Goal: Obtain resource: Obtain resource

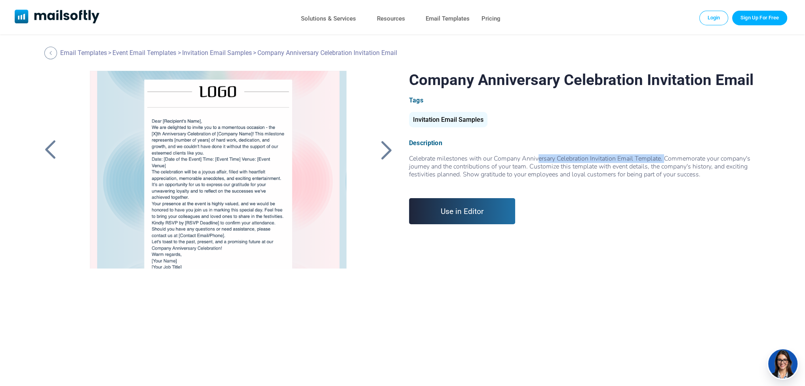
drag, startPoint x: 665, startPoint y: 157, endPoint x: 538, endPoint y: 156, distance: 127.1
click at [538, 156] on span "Celebrate milestones with our Company Anniversary Celebration Invitation Email …" at bounding box center [579, 166] width 341 height 25
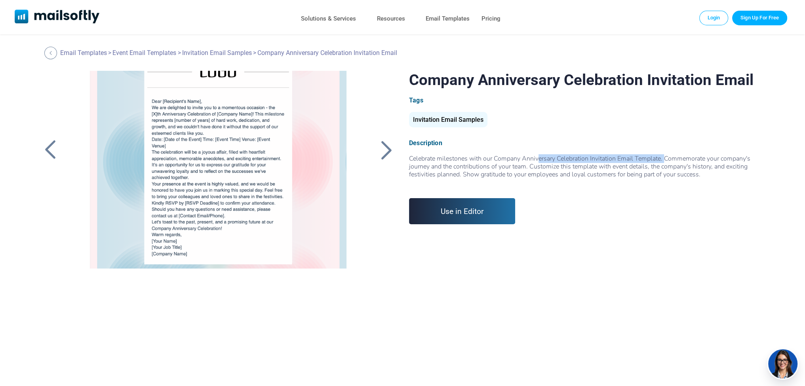
click at [167, 109] on div at bounding box center [218, 170] width 285 height 198
click at [216, 202] on div at bounding box center [218, 170] width 285 height 198
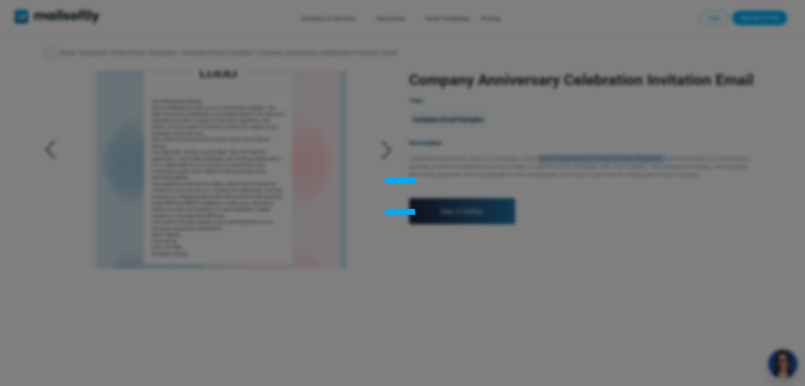
scroll to position [0, 0]
